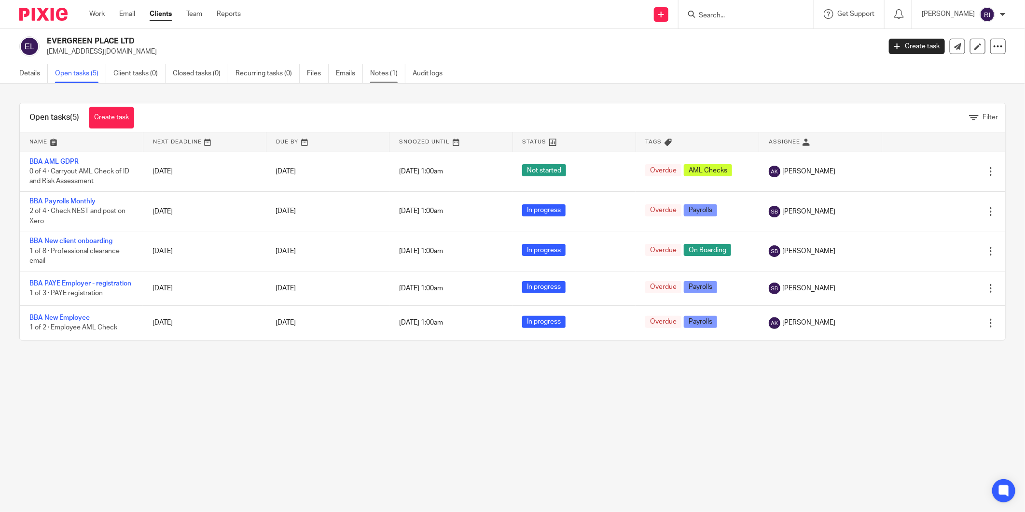
click at [374, 73] on link "Notes (1)" at bounding box center [387, 73] width 35 height 19
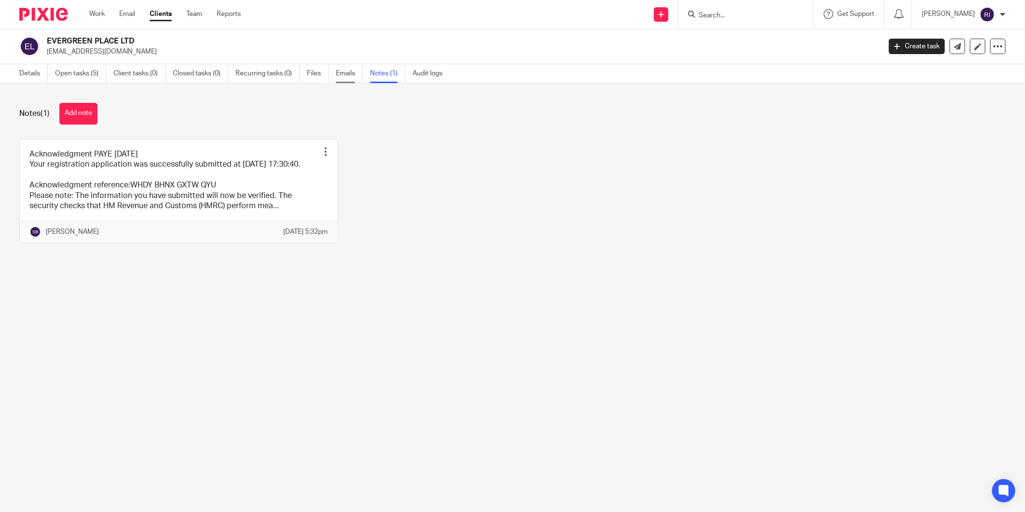
click at [349, 74] on link "Emails" at bounding box center [349, 73] width 27 height 19
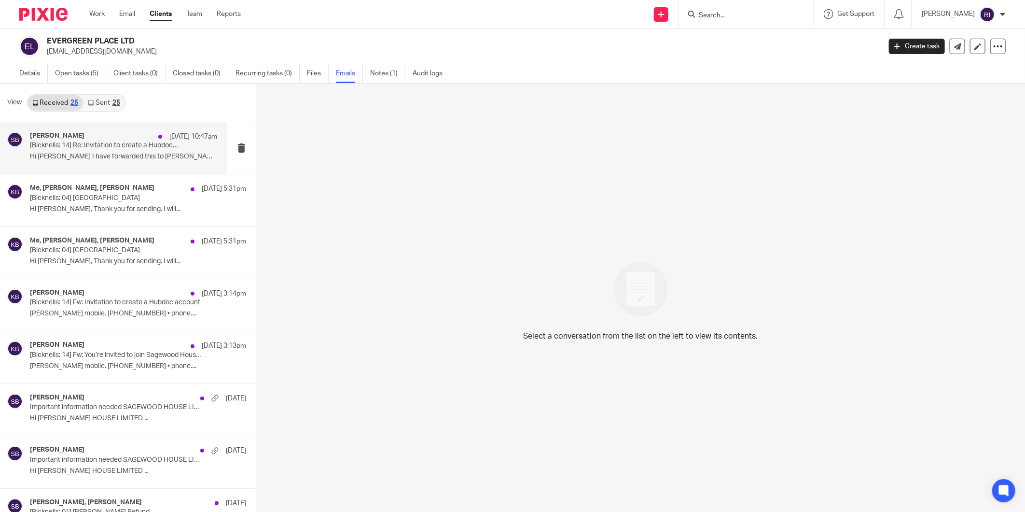
click at [99, 153] on p "Hi [PERSON_NAME] I have forwarded this to [PERSON_NAME] as..." at bounding box center [123, 157] width 187 height 8
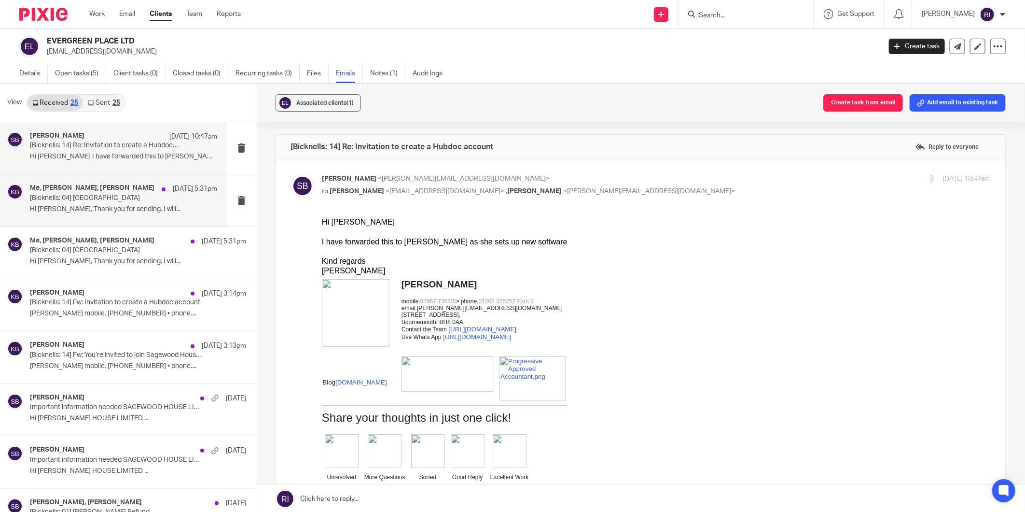
click at [115, 199] on p "[Bicknells: 04] [GEOGRAPHIC_DATA]" at bounding box center [105, 198] width 150 height 8
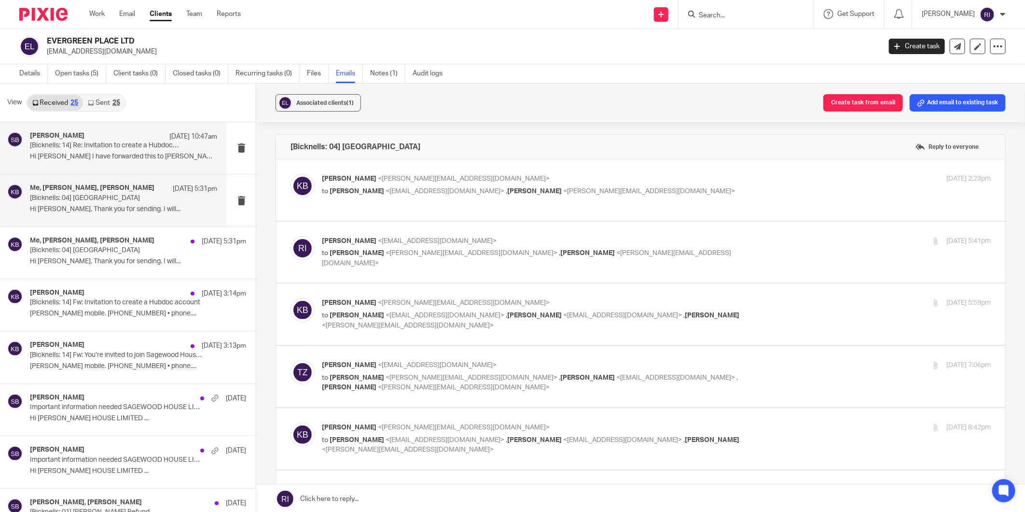
click at [130, 149] on p "[Bicknells: 14] Re: Invitation to create a Hubdoc account" at bounding box center [105, 145] width 150 height 8
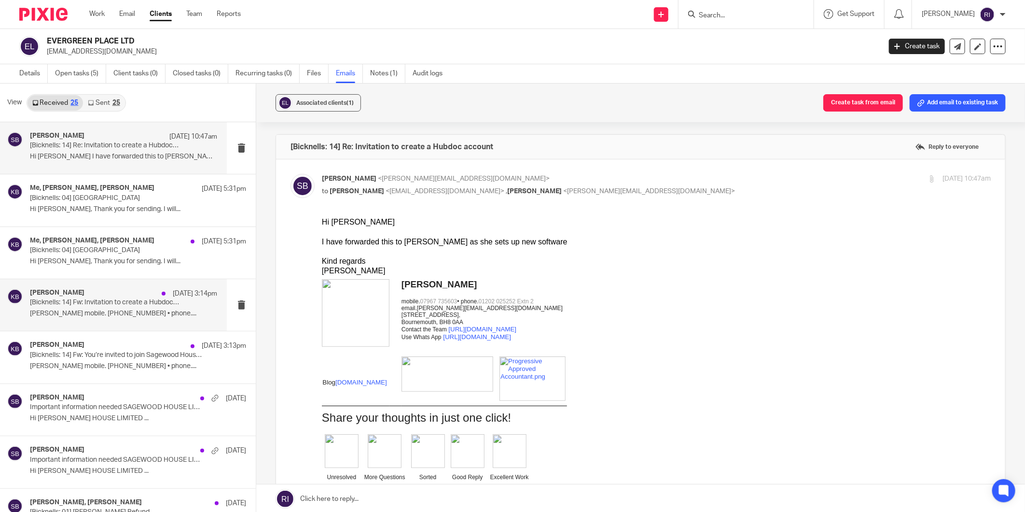
click at [95, 306] on p "[Bicknells: 14] Fw: Invitation to create a Hubdoc account" at bounding box center [105, 302] width 150 height 8
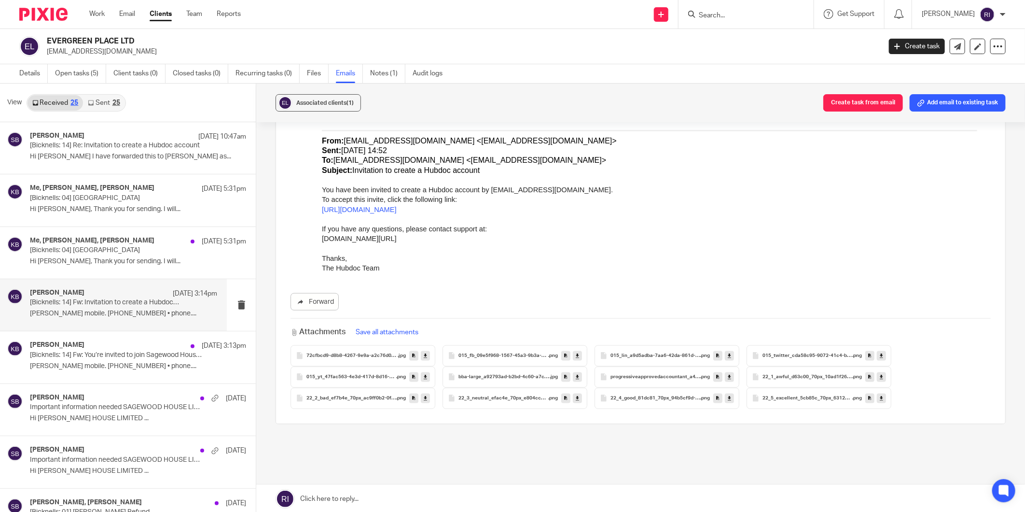
scroll to position [695, 0]
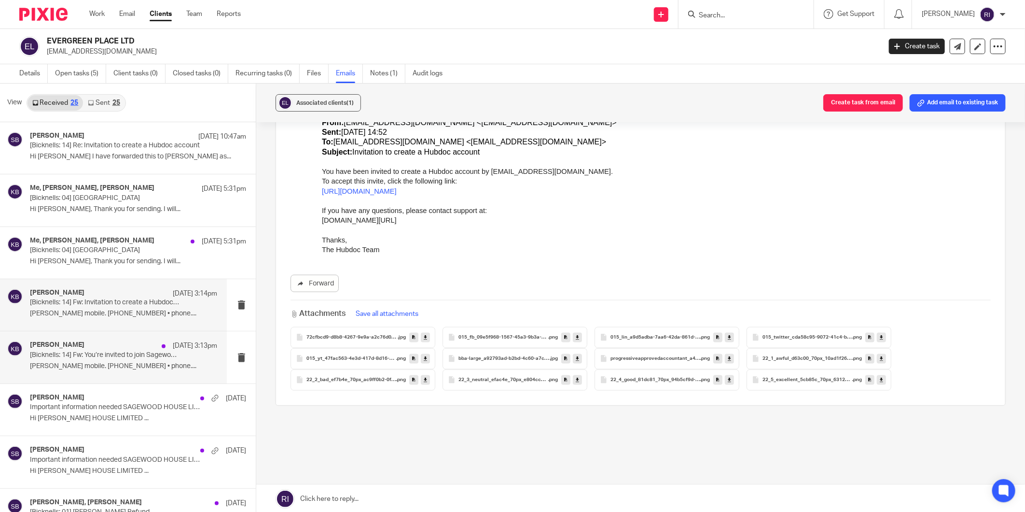
click at [87, 352] on p "[Bicknells: 14] Fw: You’re invited to join Sagewood House Ltd’s Xero account" at bounding box center [105, 355] width 150 height 8
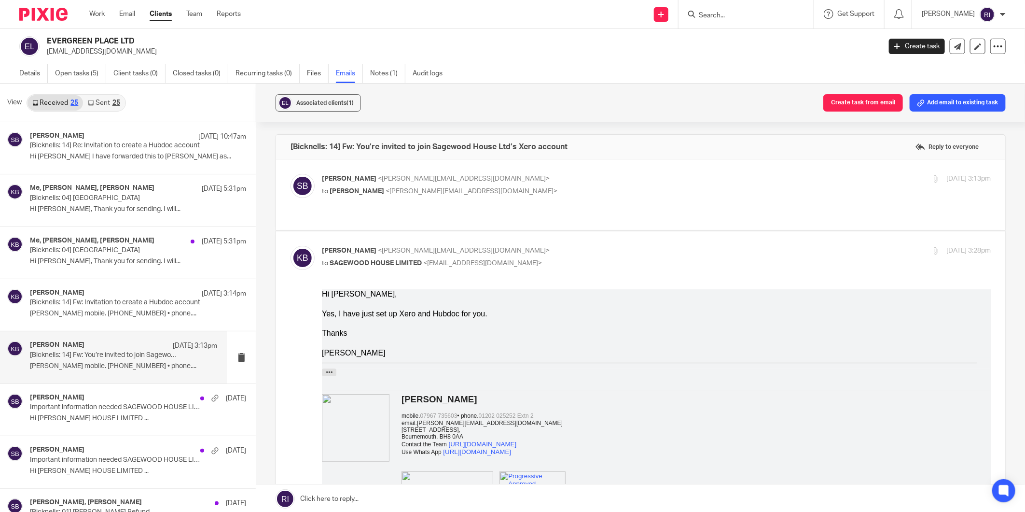
scroll to position [0, 0]
